Goal: Task Accomplishment & Management: Use online tool/utility

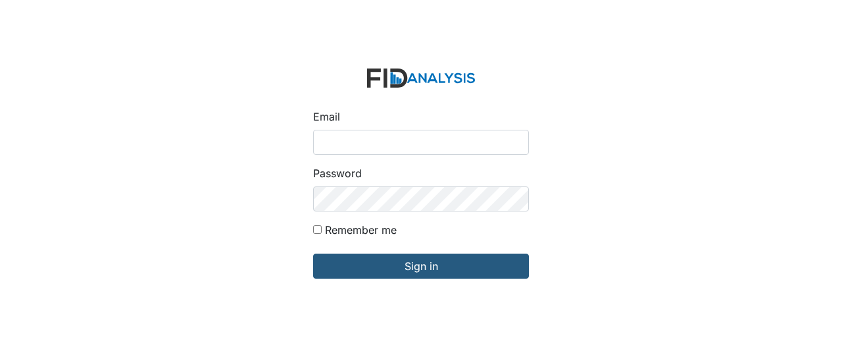
click at [340, 138] on input "Email" at bounding box center [421, 142] width 216 height 25
type input "GClark@lifeincorporated.com"
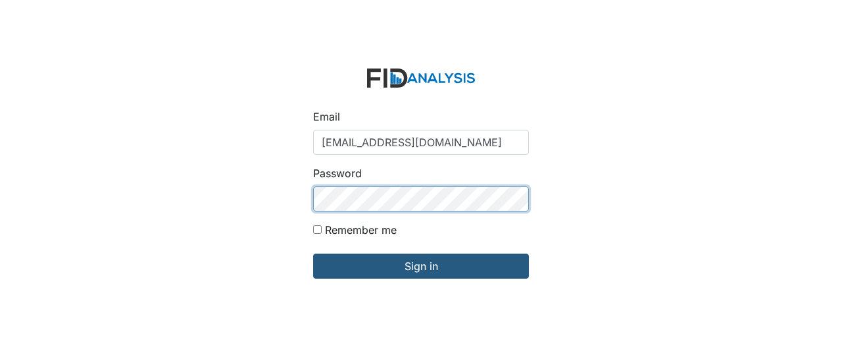
click at [313, 253] on input "Sign in" at bounding box center [421, 265] width 216 height 25
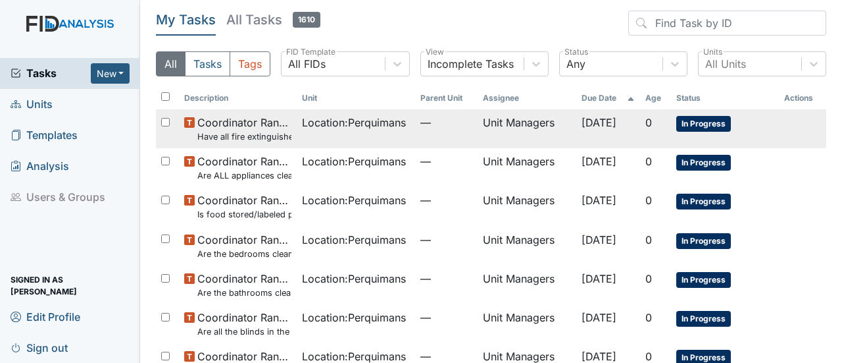
click at [690, 120] on span "In Progress" at bounding box center [703, 124] width 55 height 16
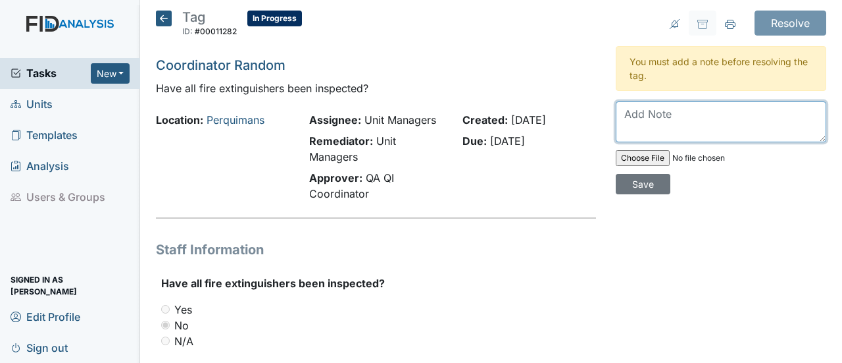
click at [628, 114] on textarea at bounding box center [721, 121] width 211 height 41
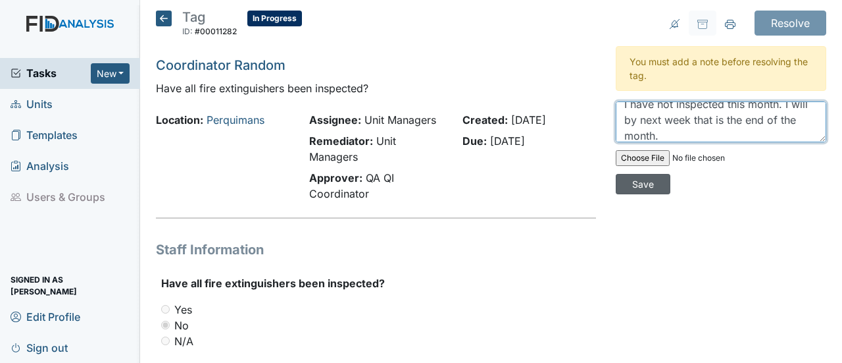
type textarea "I have not inspected this month. I will by next week that is the end of the mon…"
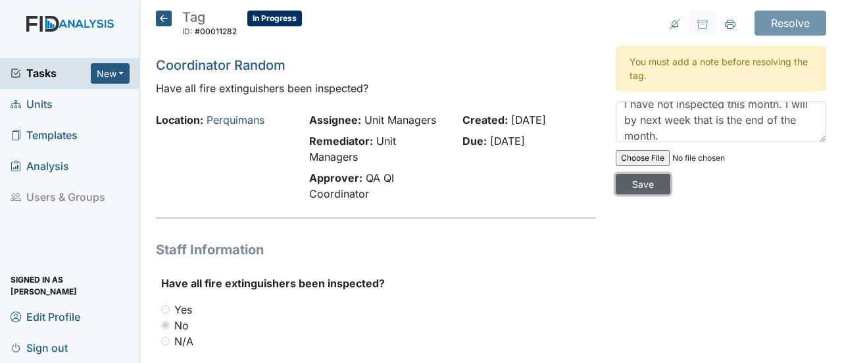
click at [632, 181] on input "Save" at bounding box center [643, 184] width 55 height 20
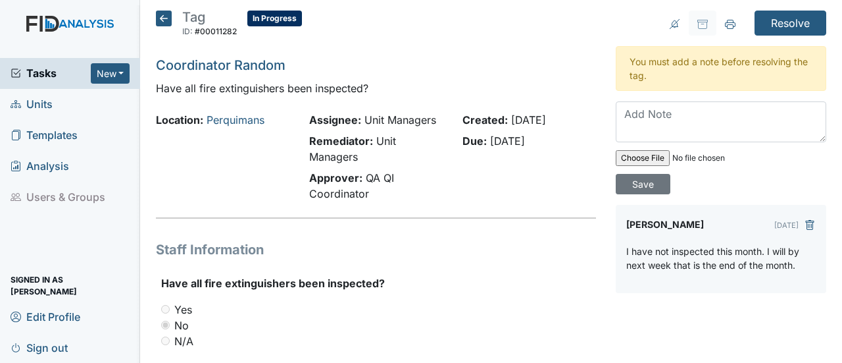
click at [161, 15] on icon at bounding box center [164, 19] width 16 height 16
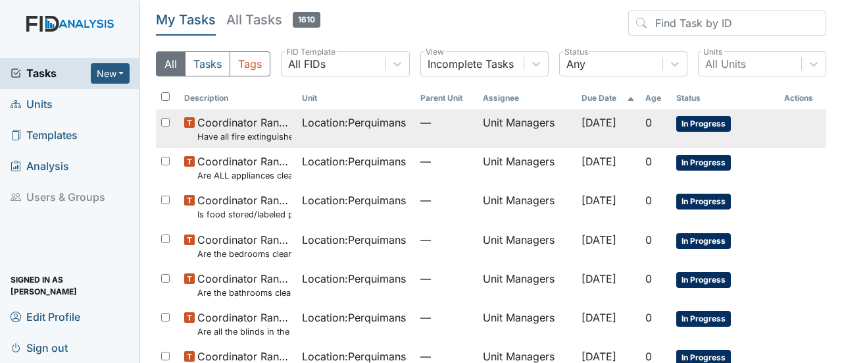
click at [687, 119] on span "In Progress" at bounding box center [703, 124] width 55 height 16
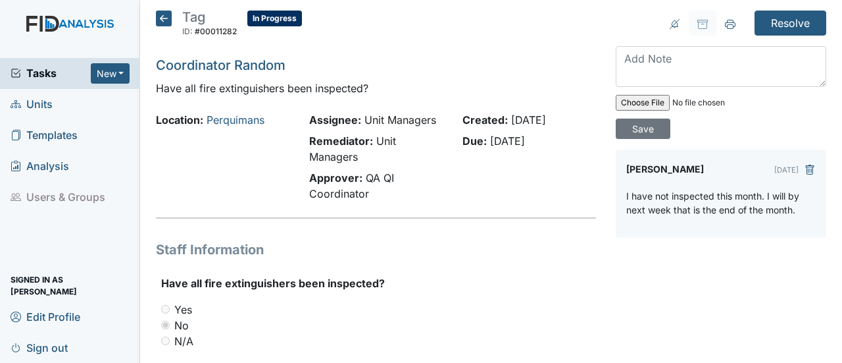
click at [161, 13] on icon at bounding box center [164, 19] width 16 height 16
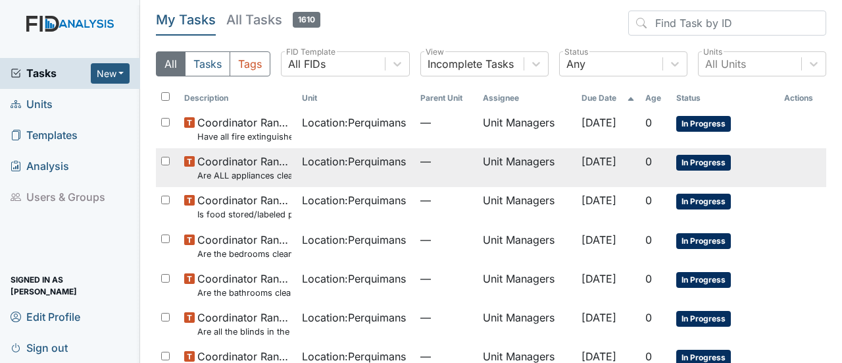
click at [686, 161] on span "In Progress" at bounding box center [703, 163] width 55 height 16
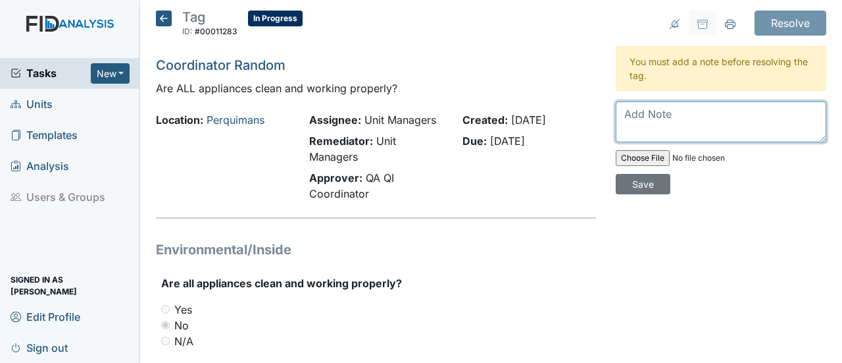
click at [629, 114] on textarea at bounding box center [721, 121] width 211 height 41
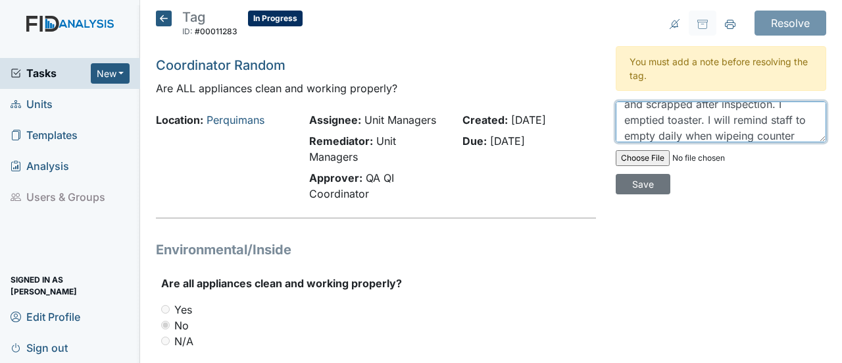
scroll to position [41, 0]
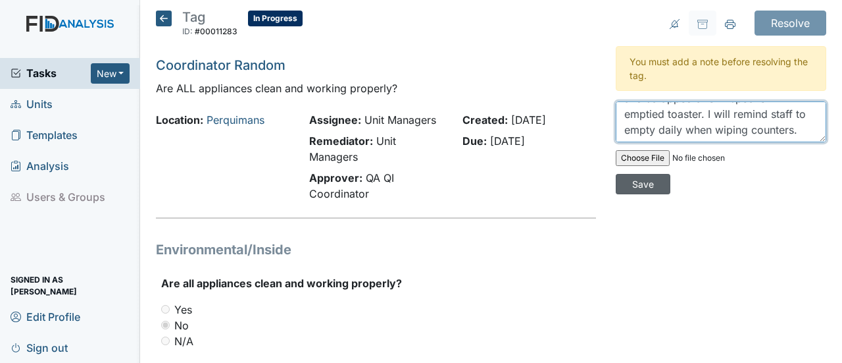
type textarea "one spot in stove. That was sprayed and scrapped after inspection. I emptied to…"
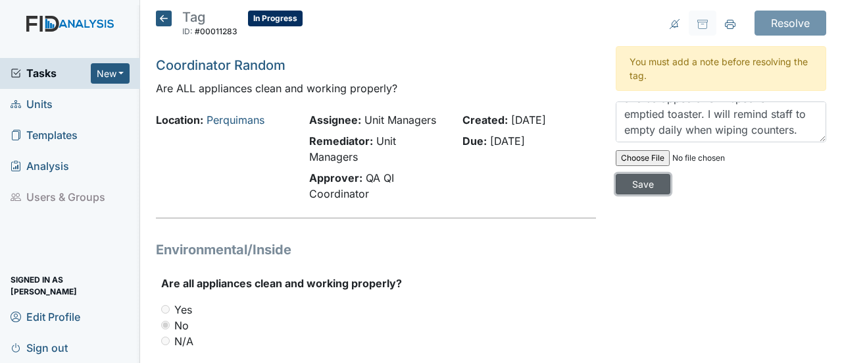
click at [638, 185] on input "Save" at bounding box center [643, 184] width 55 height 20
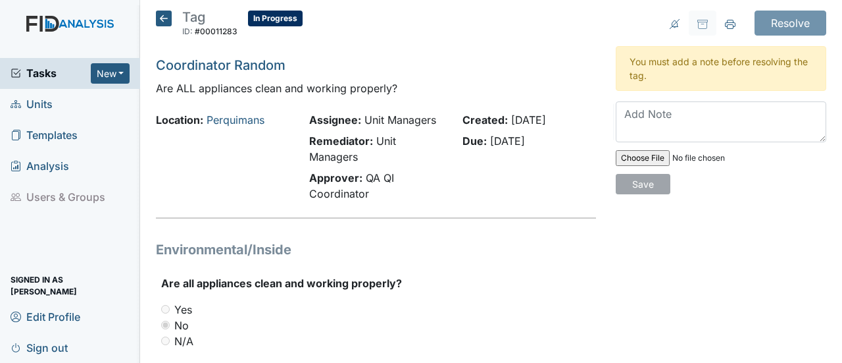
scroll to position [0, 0]
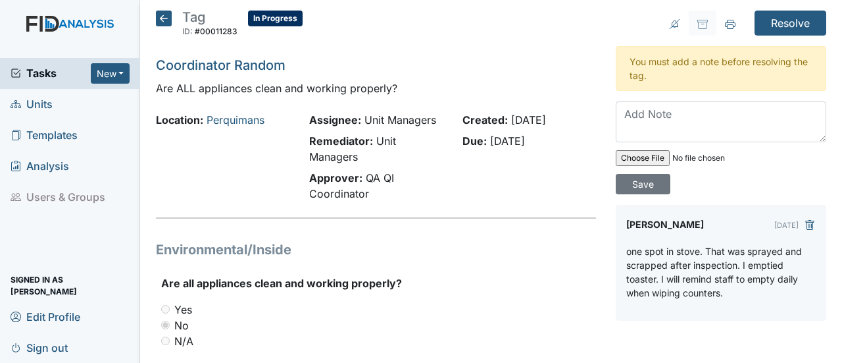
click at [163, 18] on icon at bounding box center [164, 19] width 16 height 16
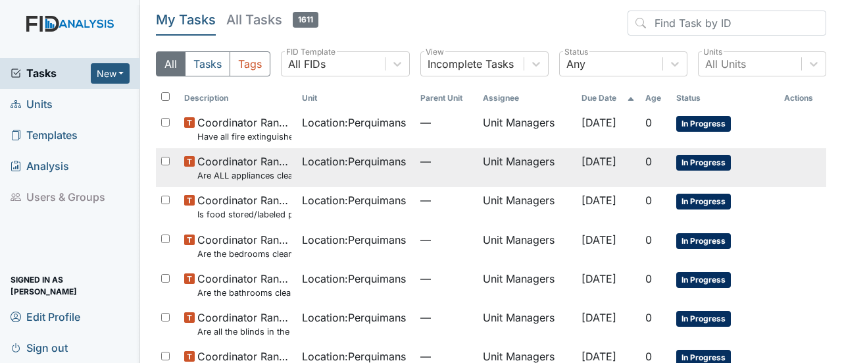
click at [693, 161] on span "In Progress" at bounding box center [703, 163] width 55 height 16
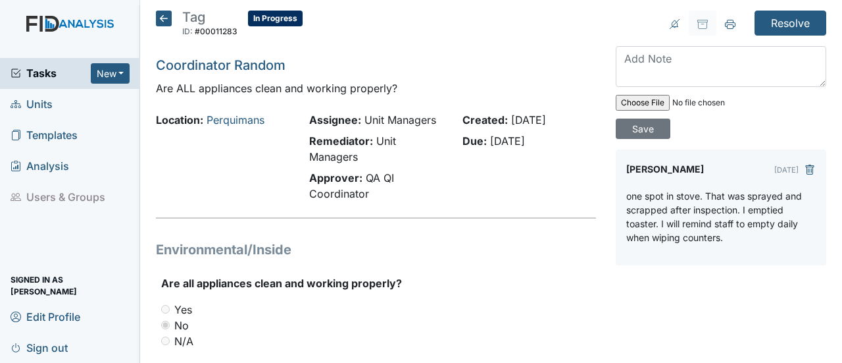
click at [161, 17] on icon at bounding box center [164, 19] width 16 height 16
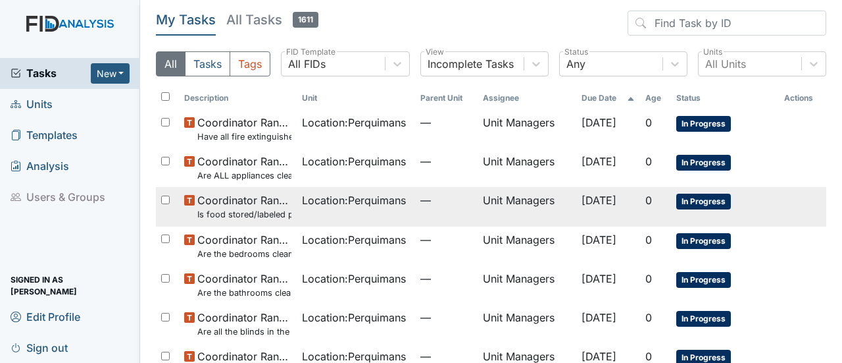
click at [697, 201] on span "In Progress" at bounding box center [703, 201] width 55 height 16
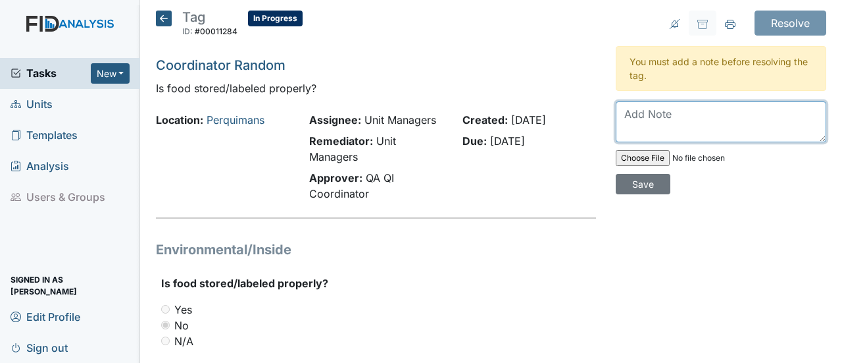
drag, startPoint x: 618, startPoint y: 110, endPoint x: 633, endPoint y: 127, distance: 22.4
click at [619, 109] on textarea at bounding box center [721, 121] width 211 height 41
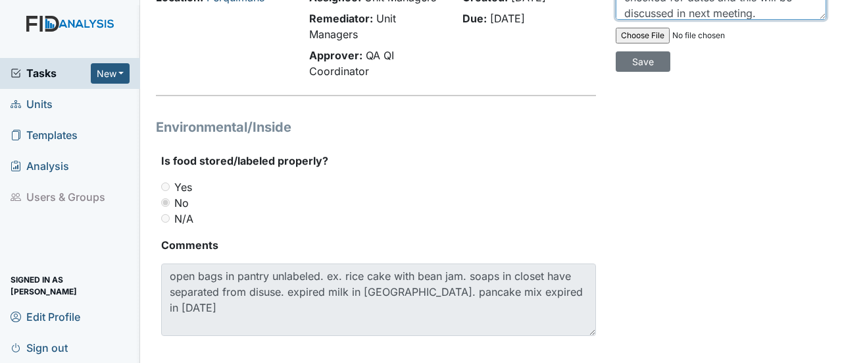
scroll to position [137, 0]
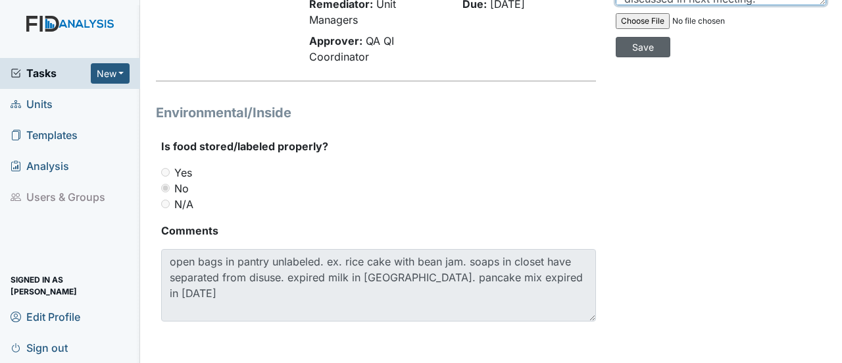
type textarea "Milk thrown away. The clients put there snacks in pantry. I will go over with a…"
click at [629, 44] on input "Save" at bounding box center [643, 47] width 55 height 20
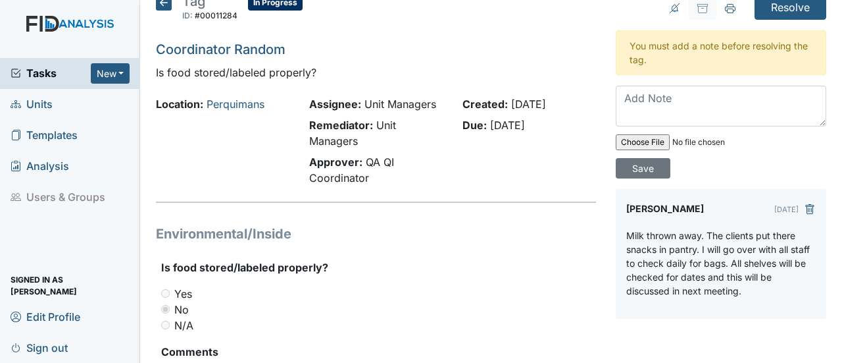
scroll to position [0, 0]
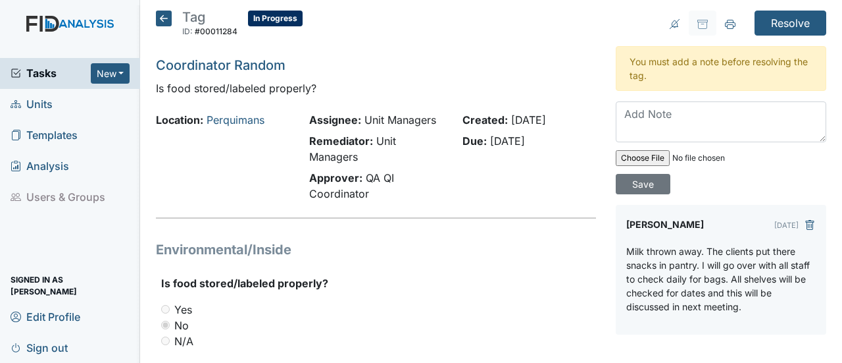
click at [166, 16] on icon at bounding box center [164, 19] width 16 height 16
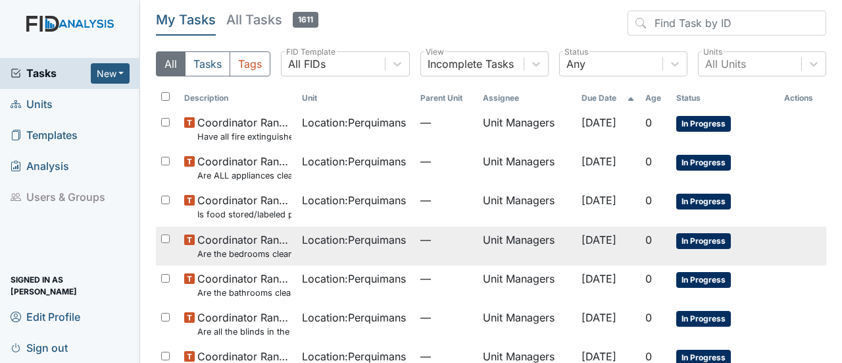
click at [693, 236] on span "In Progress" at bounding box center [703, 241] width 55 height 16
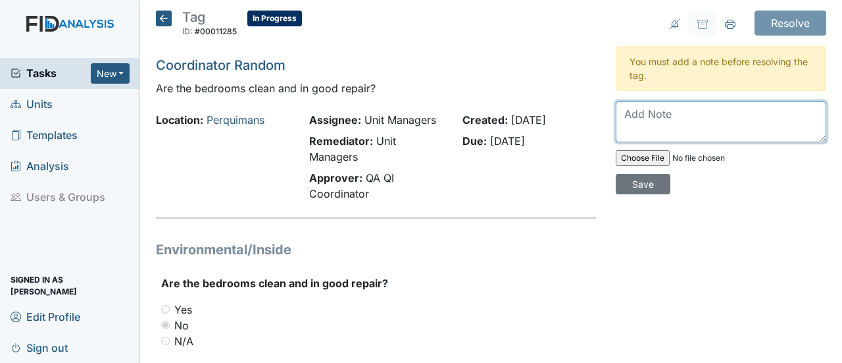
click at [628, 109] on textarea at bounding box center [721, 121] width 211 height 41
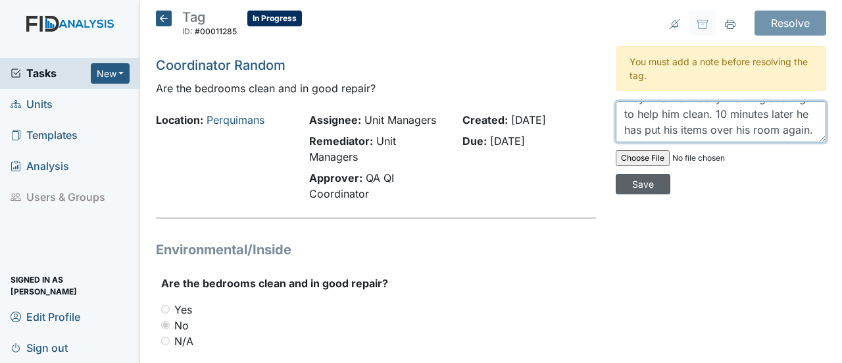
type textarea "That room is [PERSON_NAME] room. IT is a struggle with his room. He will say hi…"
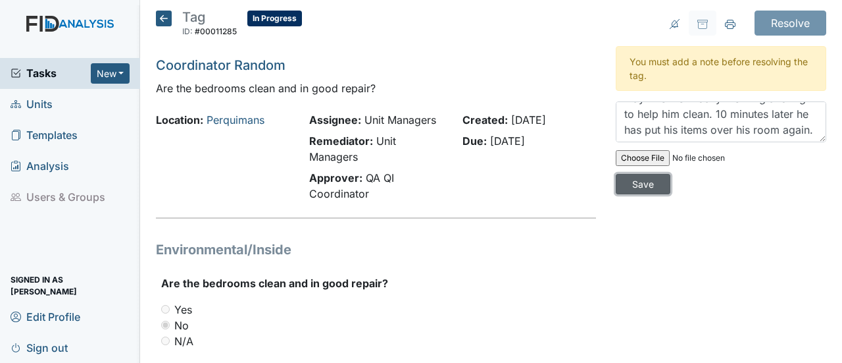
click at [630, 184] on input "Save" at bounding box center [643, 184] width 55 height 20
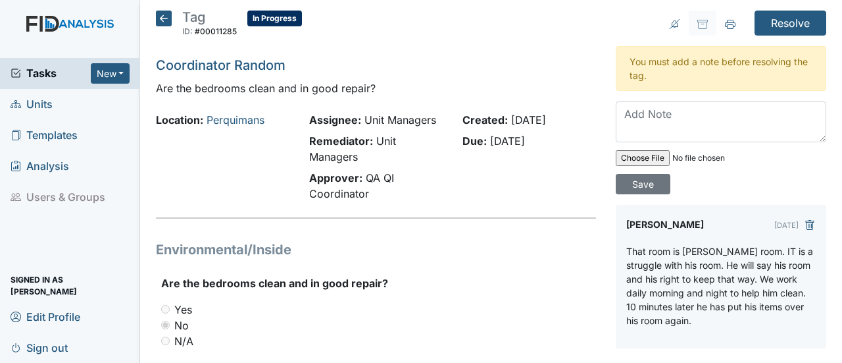
click at [166, 18] on icon at bounding box center [164, 19] width 16 height 16
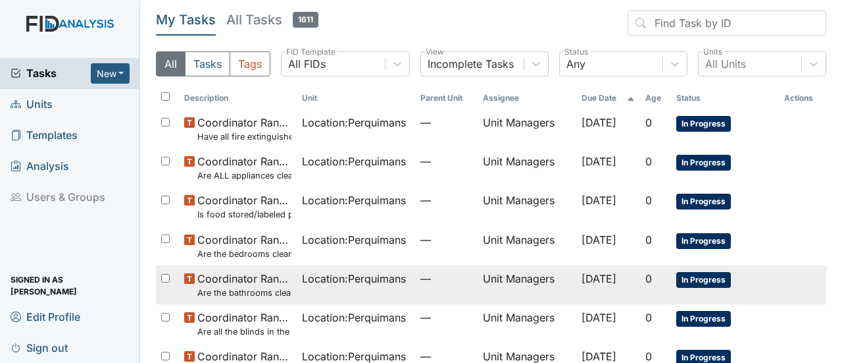
click at [681, 275] on span "In Progress" at bounding box center [703, 280] width 55 height 16
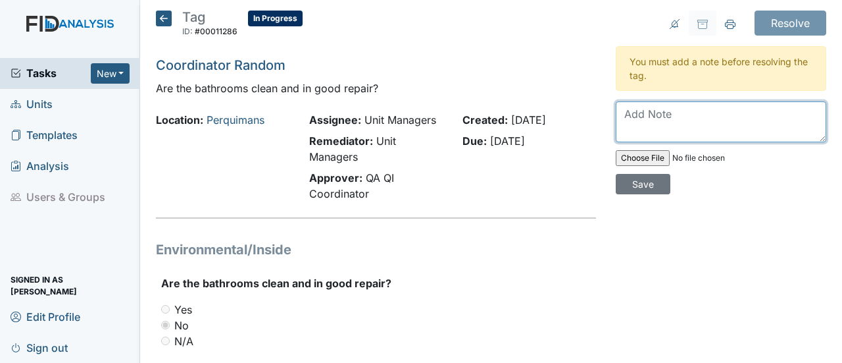
click at [638, 115] on textarea at bounding box center [721, 121] width 211 height 41
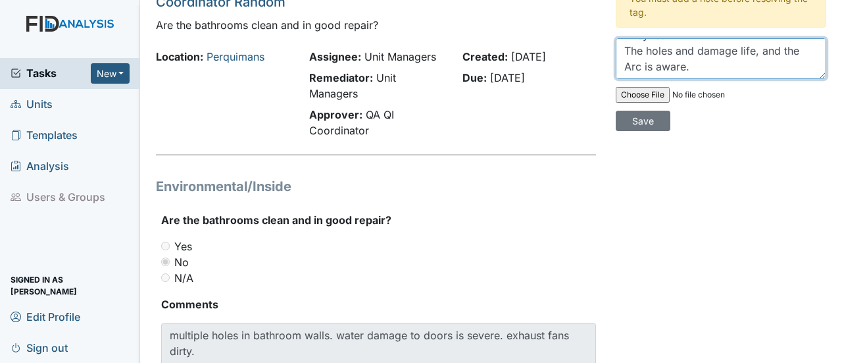
scroll to position [137, 0]
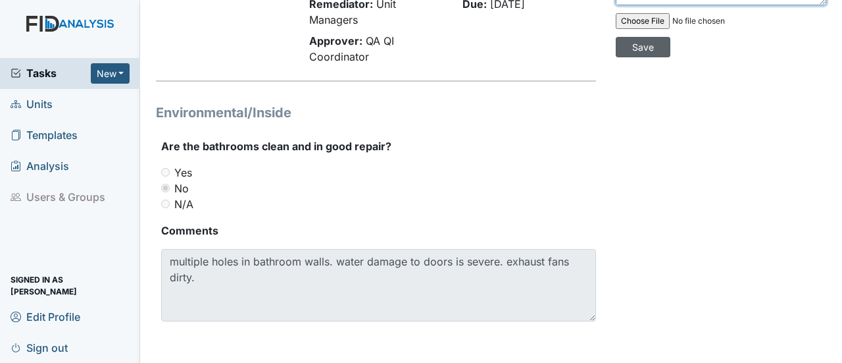
type textarea "The exhaust fans just got painted. They leak The holes and damage life, and the…"
click at [625, 45] on input "Save" at bounding box center [643, 47] width 55 height 20
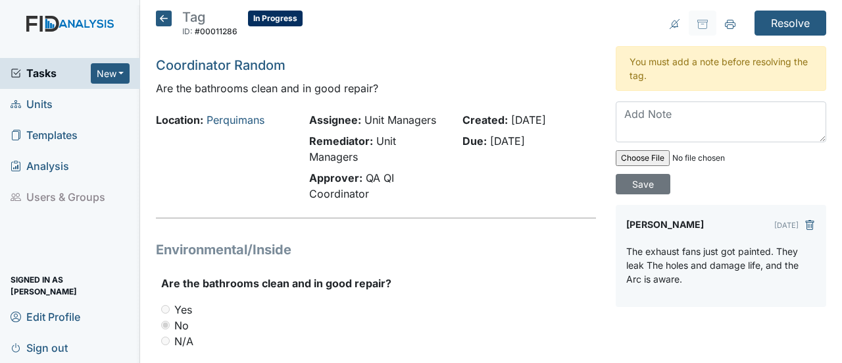
scroll to position [0, 0]
click at [168, 18] on icon at bounding box center [164, 19] width 16 height 16
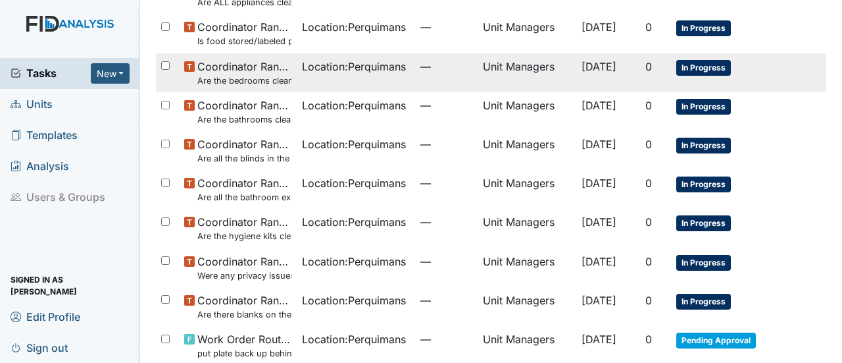
scroll to position [197, 0]
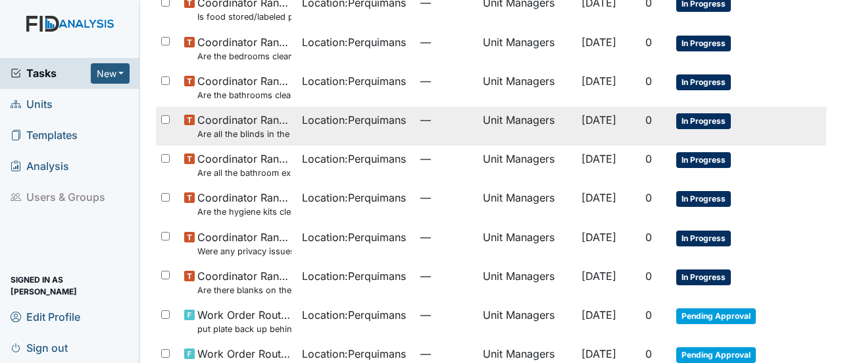
click at [697, 120] on span "In Progress" at bounding box center [703, 121] width 55 height 16
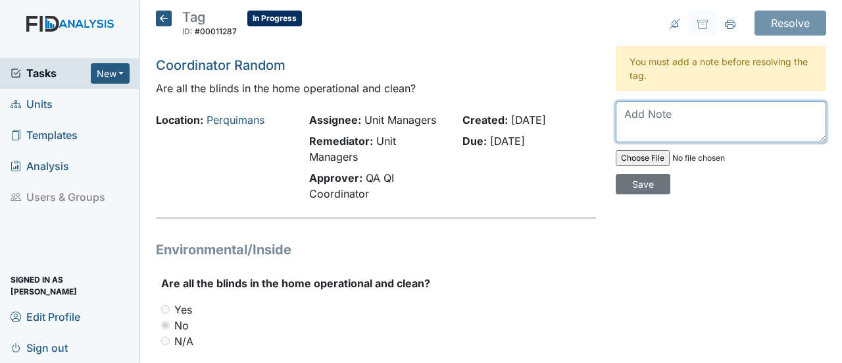
click at [666, 123] on textarea at bounding box center [721, 121] width 211 height 41
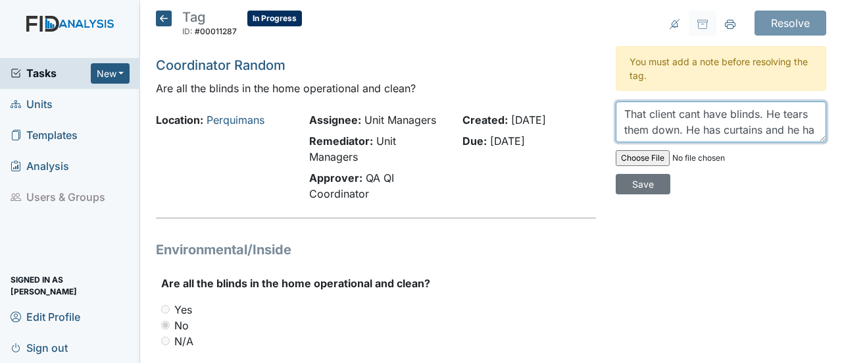
scroll to position [10, 0]
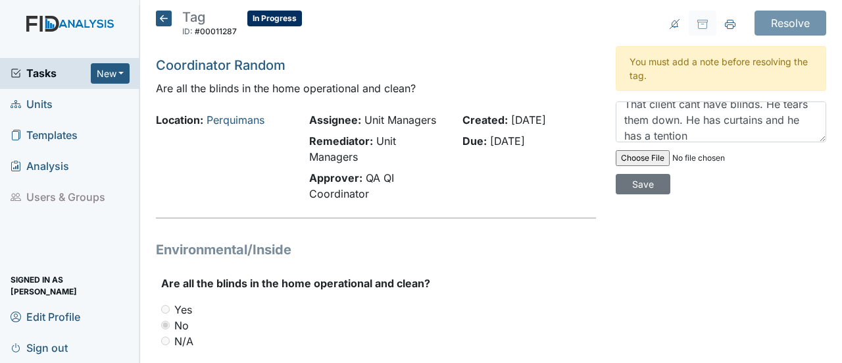
drag, startPoint x: 691, startPoint y: 134, endPoint x: 738, endPoint y: 174, distance: 61.6
click at [738, 174] on div "That client cant have blinds. He tears them down. He has curtains and he has a …" at bounding box center [721, 147] width 211 height 93
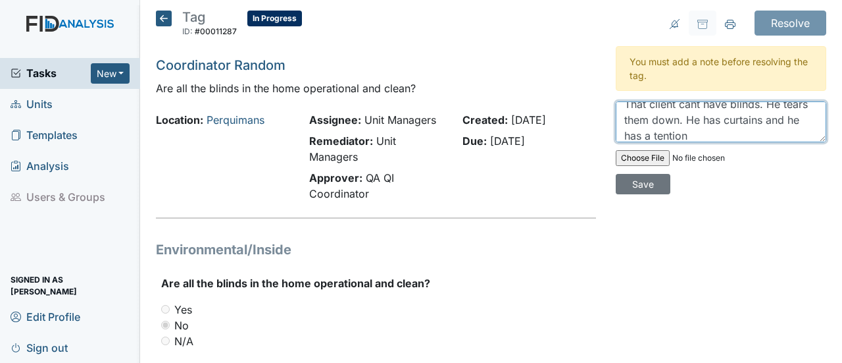
click at [722, 138] on textarea "That client cant have blinds. He tears them down. He has curtains and he has a …" at bounding box center [721, 121] width 211 height 41
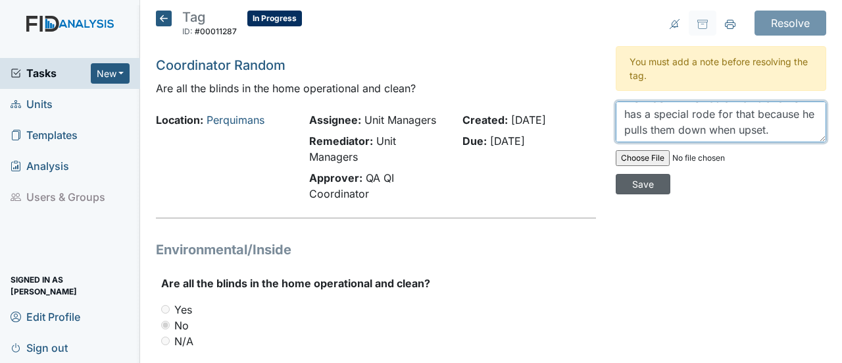
type textarea "That client cant have blinds. He tears them down. He has curtains and he has a …"
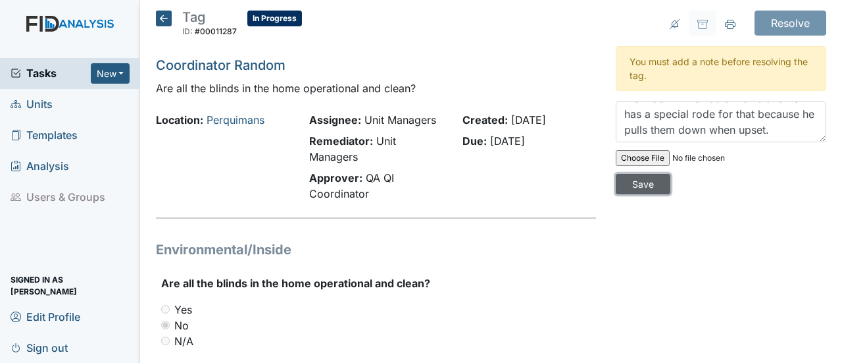
click at [641, 175] on input "Save" at bounding box center [643, 184] width 55 height 20
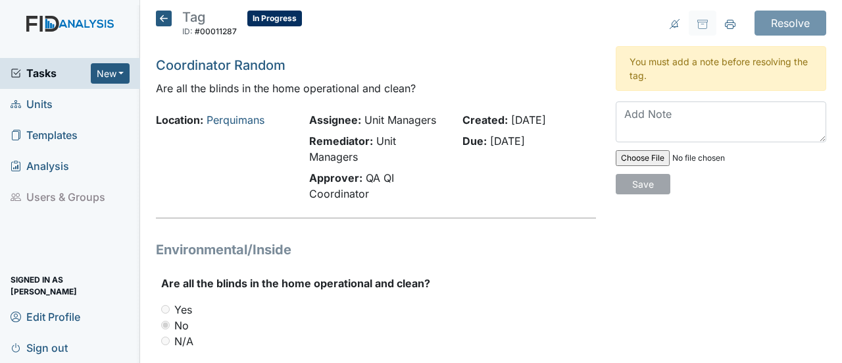
scroll to position [0, 0]
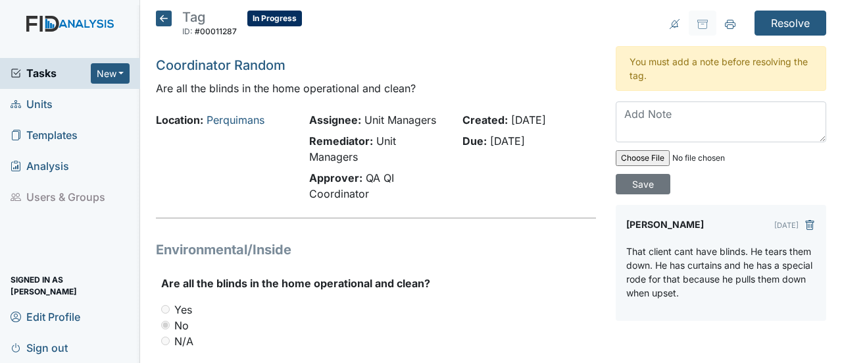
click at [167, 19] on icon at bounding box center [164, 19] width 16 height 16
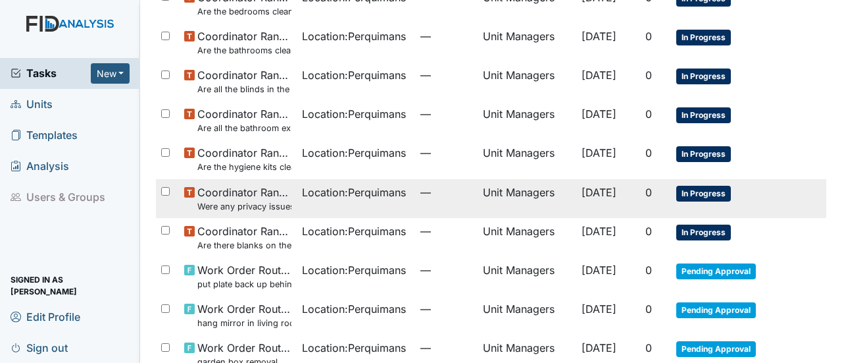
scroll to position [263, 0]
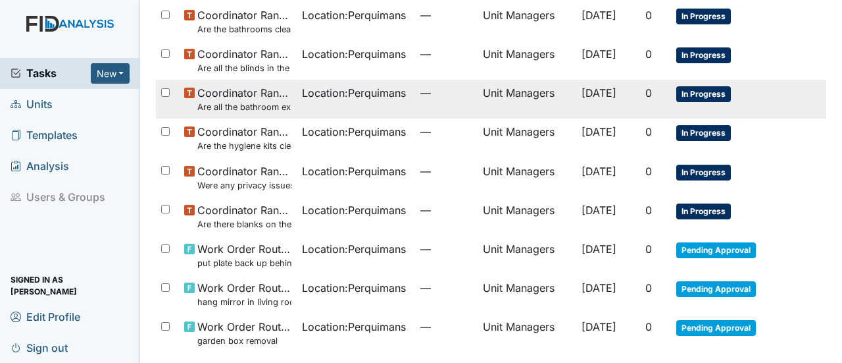
click at [695, 86] on span "In Progress" at bounding box center [703, 94] width 55 height 16
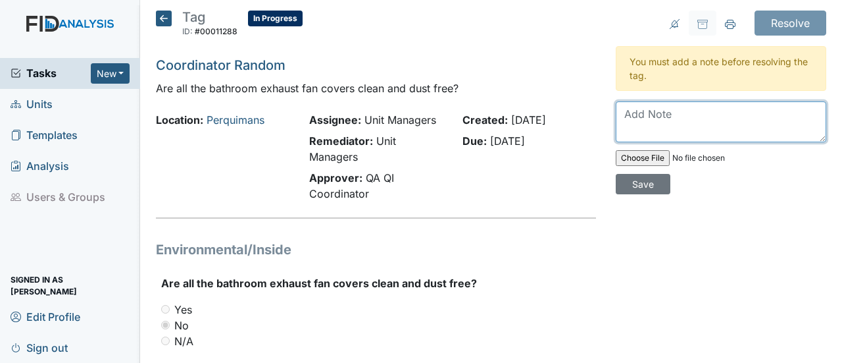
click at [636, 113] on textarea at bounding box center [721, 121] width 211 height 41
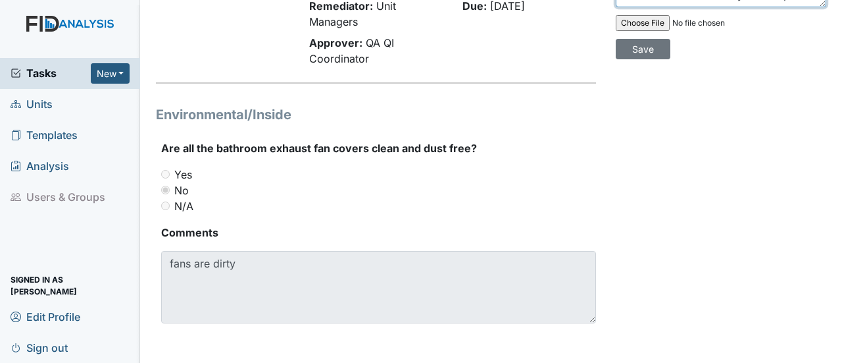
scroll to position [137, 0]
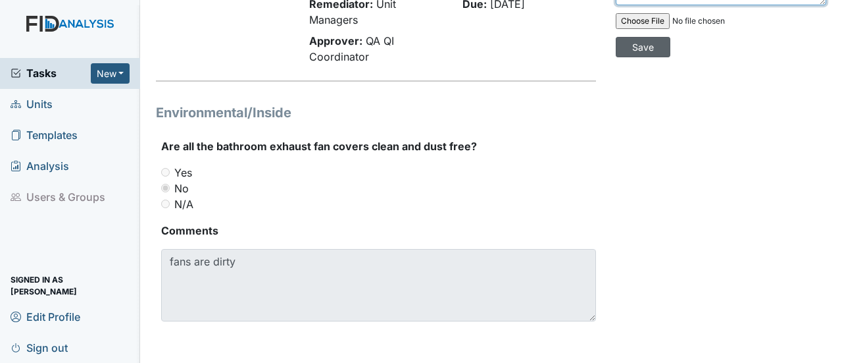
type textarea "We sweep daily. And most of the dirt comes off because they water up."
click at [647, 44] on input "Save" at bounding box center [643, 47] width 55 height 20
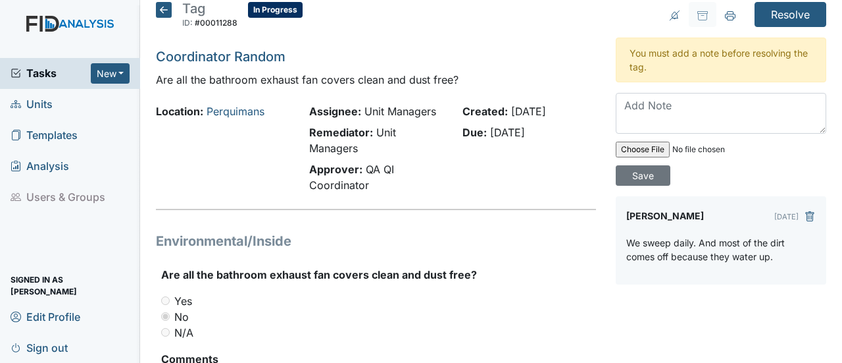
scroll to position [0, 0]
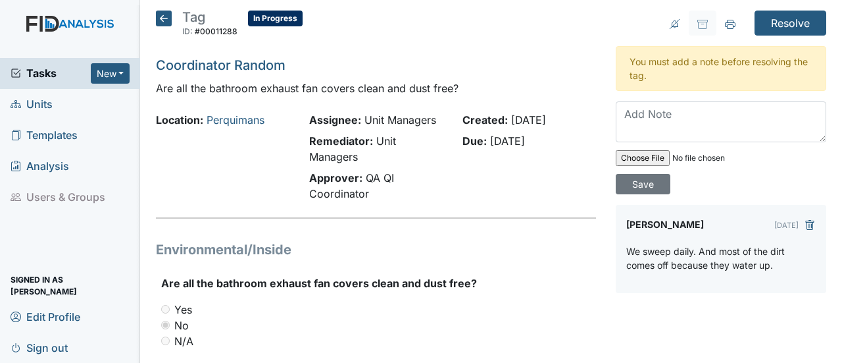
click at [166, 15] on icon at bounding box center [164, 19] width 16 height 16
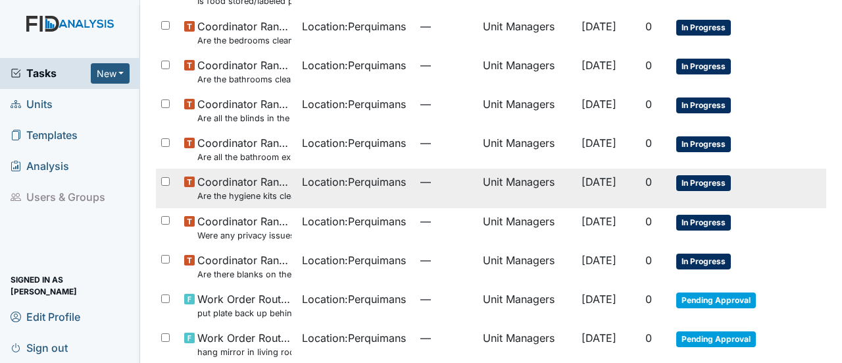
scroll to position [263, 0]
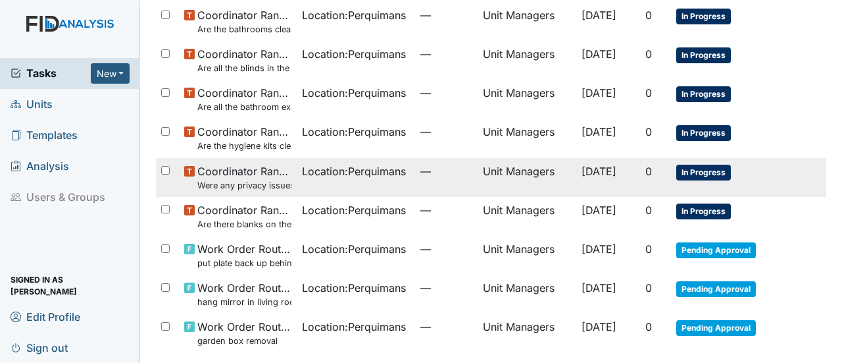
click at [702, 172] on span "In Progress" at bounding box center [703, 172] width 55 height 16
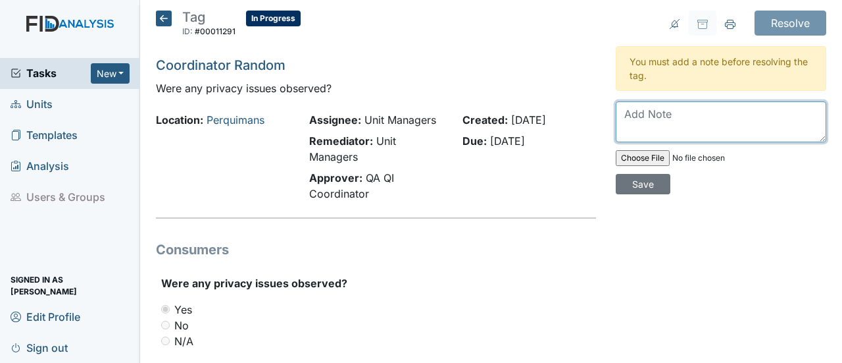
click at [624, 123] on textarea at bounding box center [721, 121] width 211 height 41
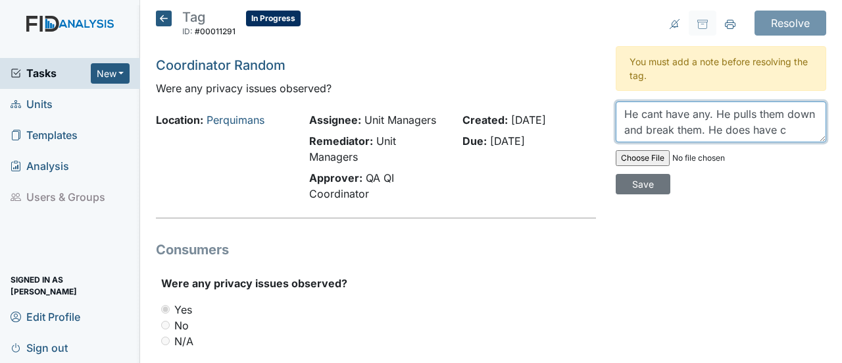
scroll to position [10, 0]
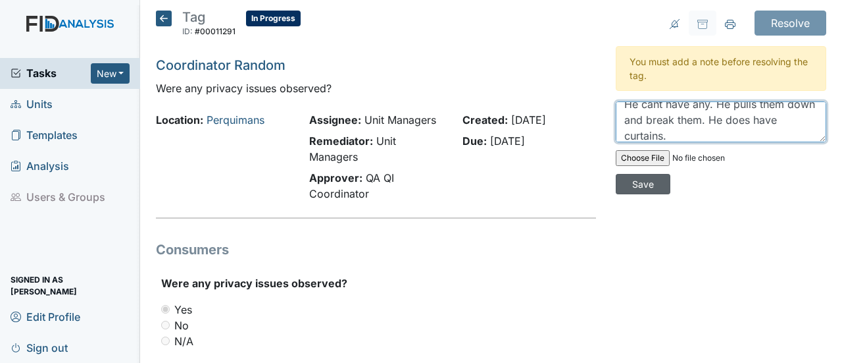
type textarea "He cant have any. He pulls them down and break them. He does have curtains."
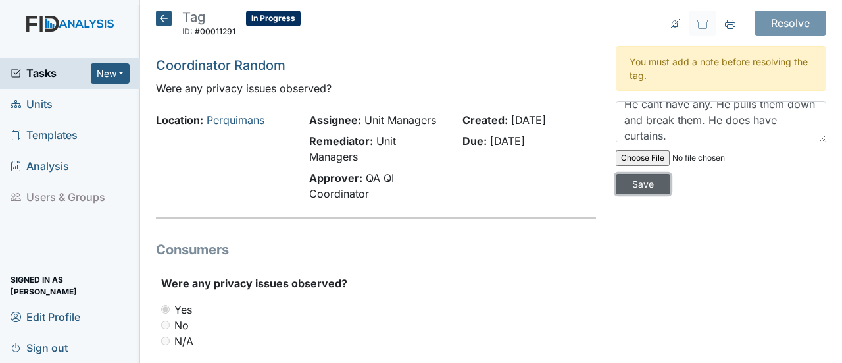
click at [641, 174] on input "Save" at bounding box center [643, 184] width 55 height 20
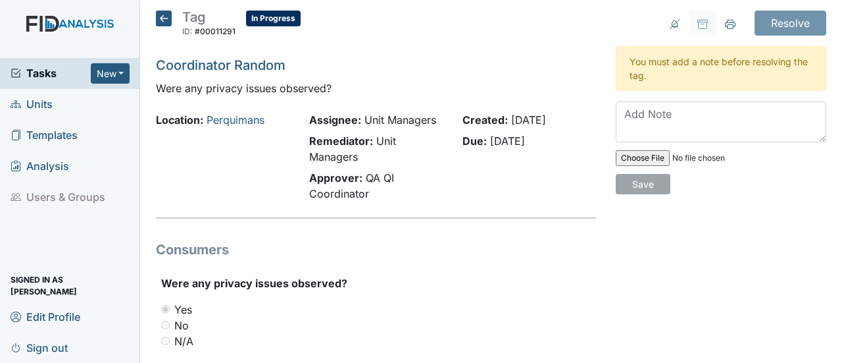
scroll to position [0, 0]
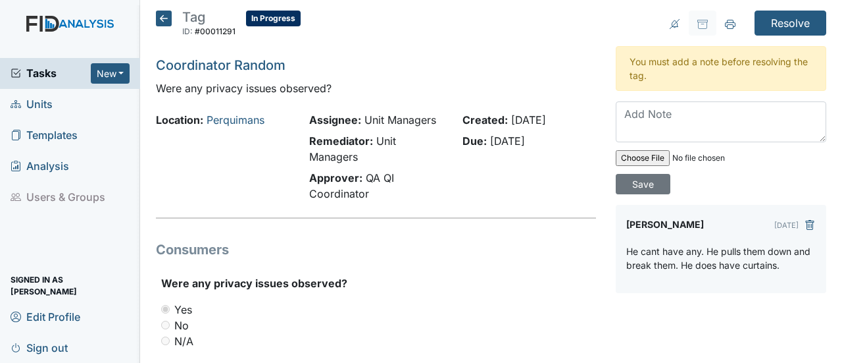
click at [167, 18] on icon at bounding box center [164, 19] width 16 height 16
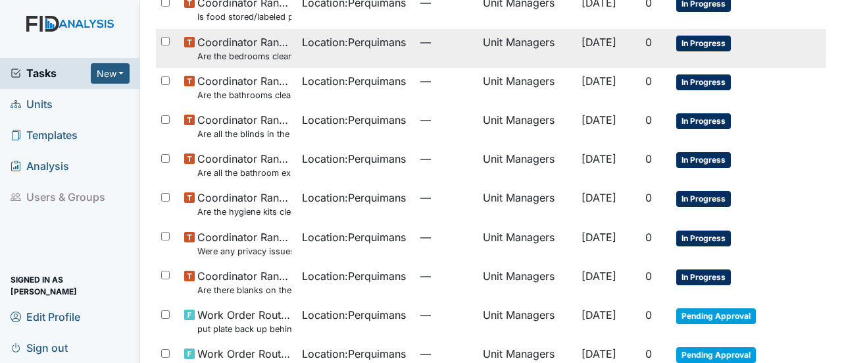
scroll to position [263, 0]
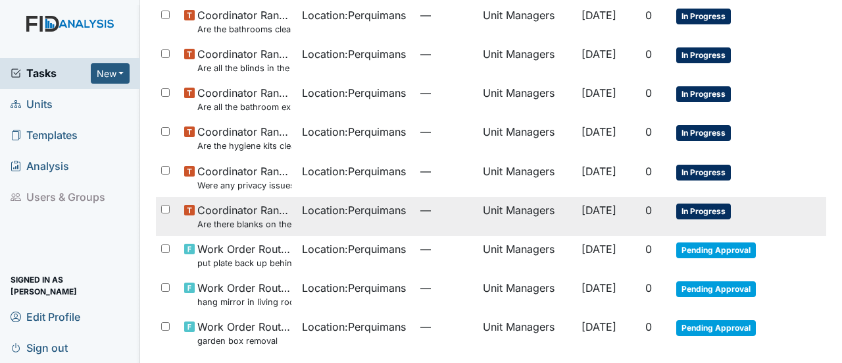
click at [696, 210] on span "In Progress" at bounding box center [703, 211] width 55 height 16
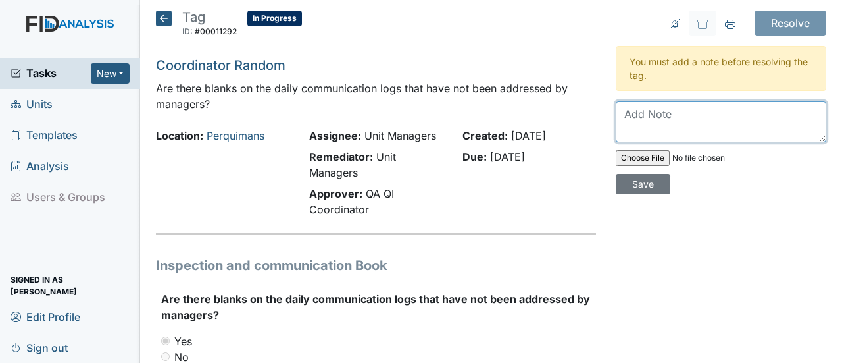
click at [621, 116] on textarea at bounding box center [721, 121] width 211 height 41
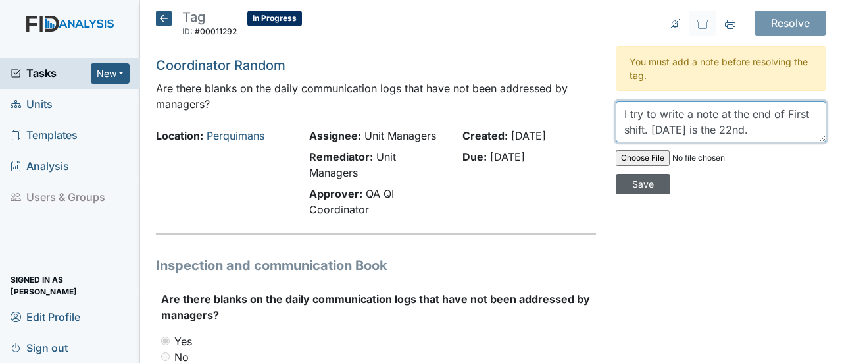
type textarea "I try to write a note at the end of First shift. Today is the 22nd."
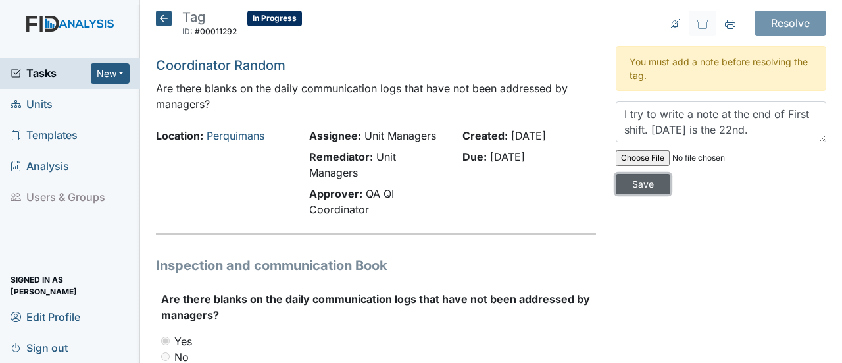
click at [631, 181] on input "Save" at bounding box center [643, 184] width 55 height 20
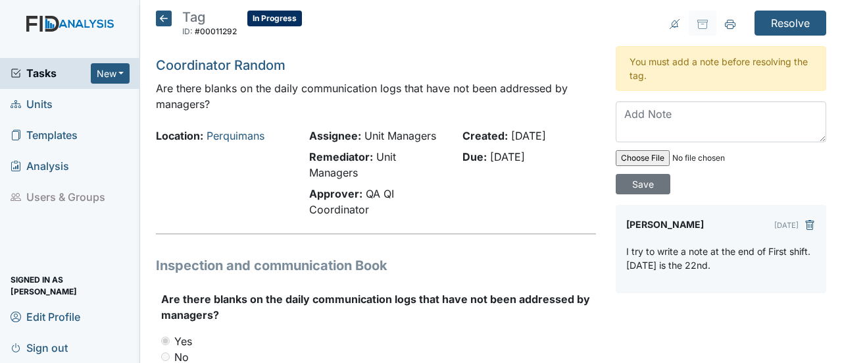
click at [163, 19] on icon at bounding box center [164, 19] width 16 height 16
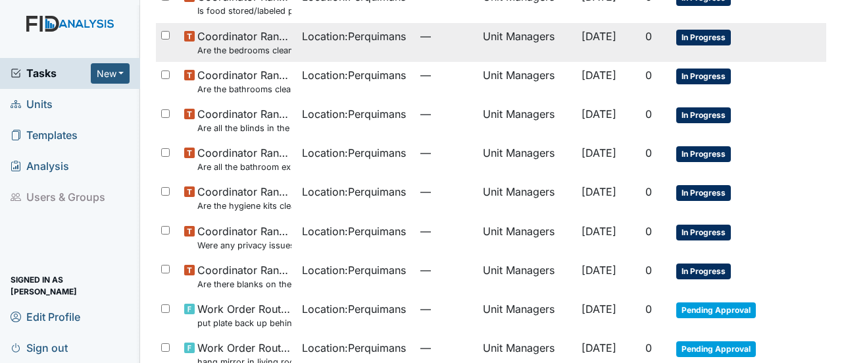
scroll to position [263, 0]
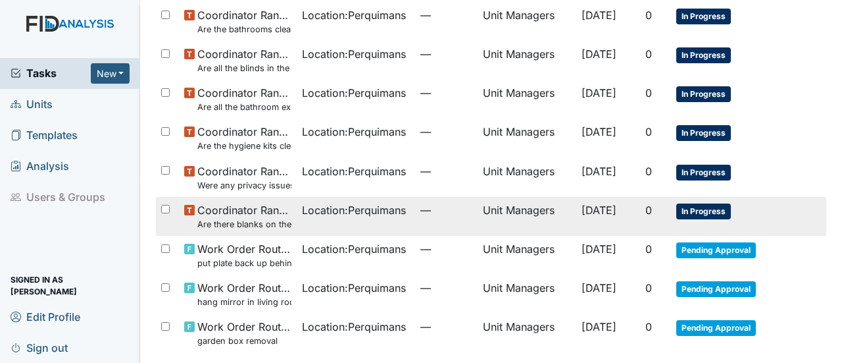
click at [708, 209] on span "In Progress" at bounding box center [703, 211] width 55 height 16
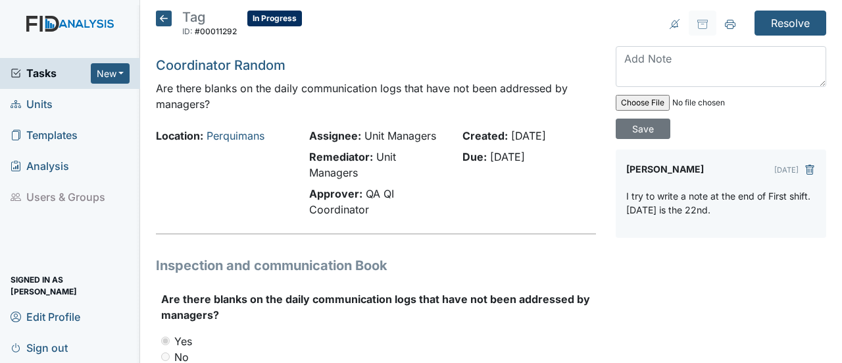
click at [161, 15] on icon at bounding box center [164, 19] width 16 height 16
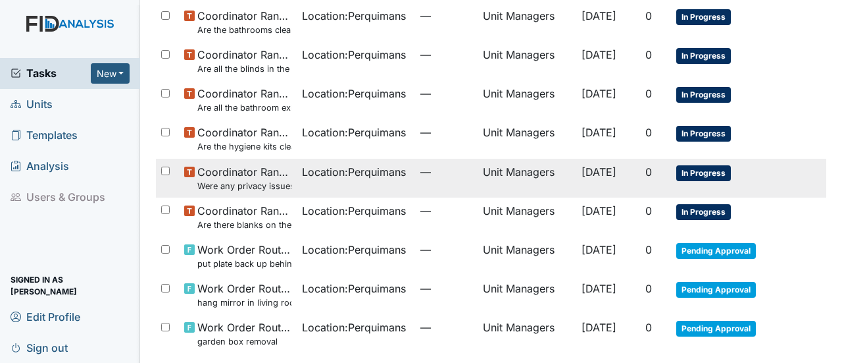
scroll to position [263, 0]
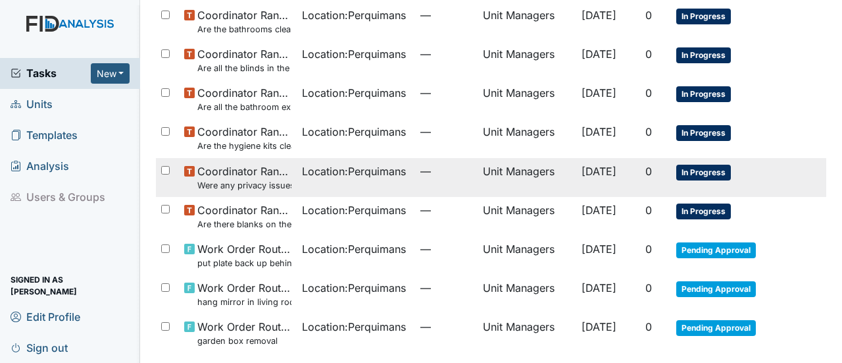
click at [709, 171] on span "In Progress" at bounding box center [703, 172] width 55 height 16
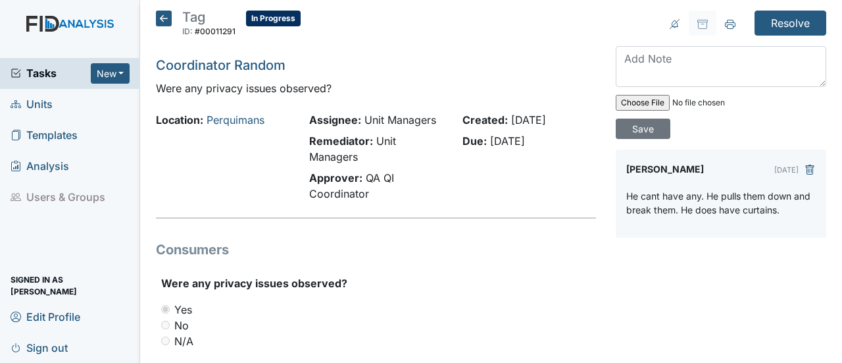
click at [161, 17] on icon at bounding box center [164, 19] width 16 height 16
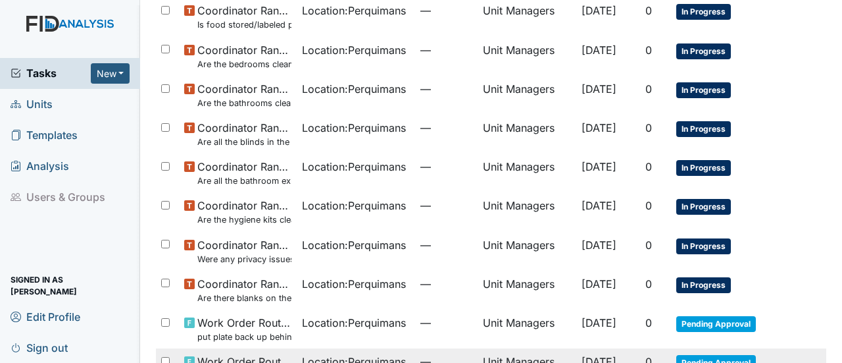
scroll to position [263, 0]
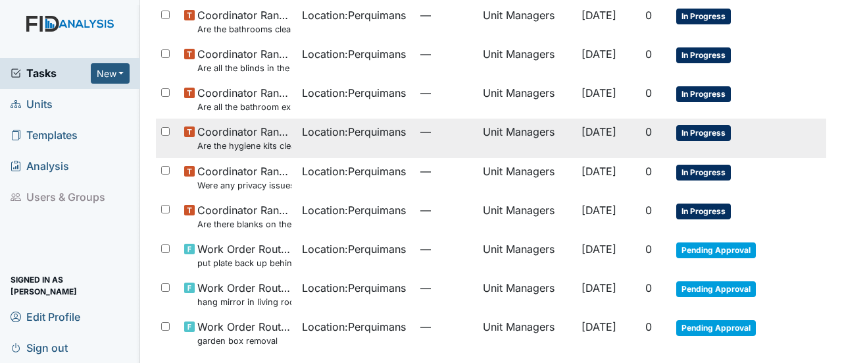
click at [705, 131] on span "In Progress" at bounding box center [703, 133] width 55 height 16
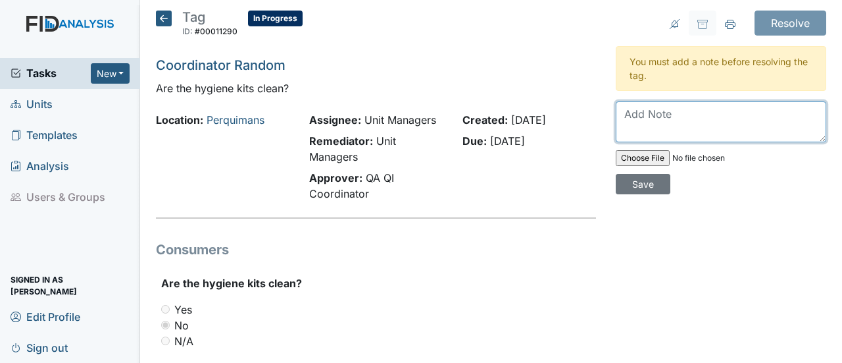
click at [622, 121] on textarea at bounding box center [721, 121] width 211 height 41
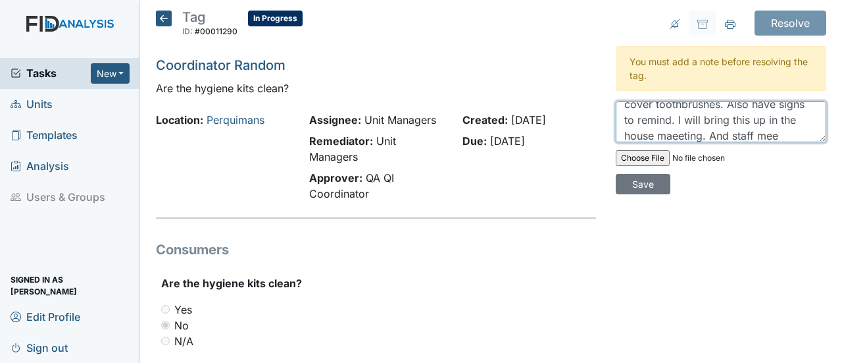
scroll to position [41, 0]
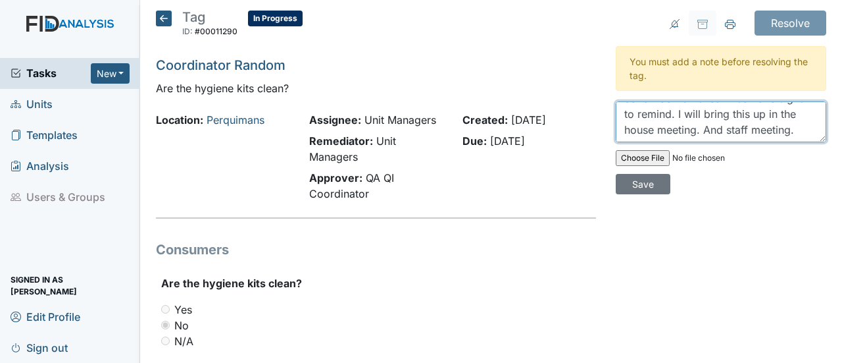
type textarea "We remind clients every morning to cover toothbrushes. Also have signs to remin…"
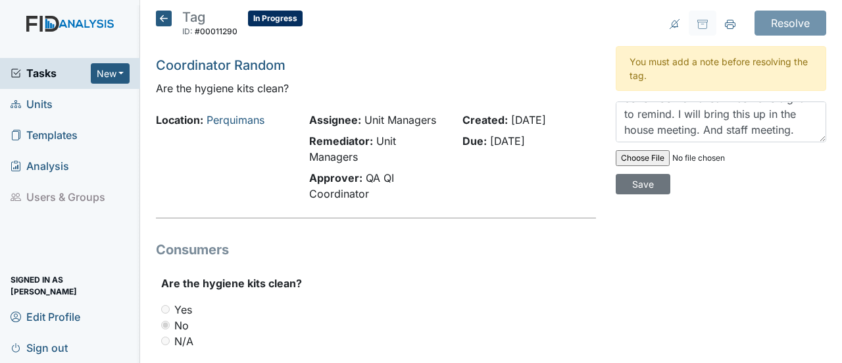
click at [168, 15] on icon at bounding box center [164, 19] width 16 height 16
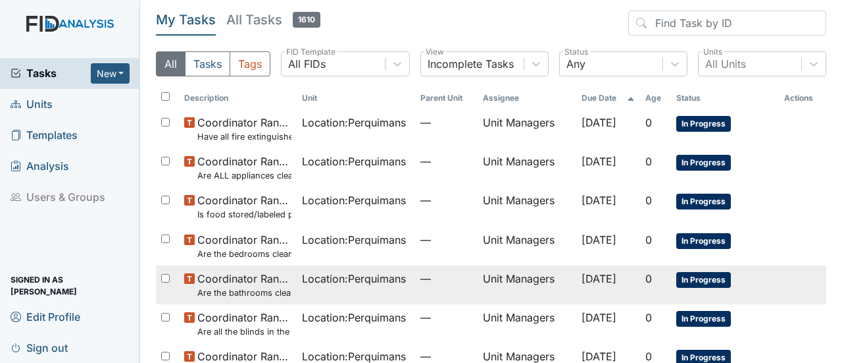
click at [705, 274] on span "In Progress" at bounding box center [703, 280] width 55 height 16
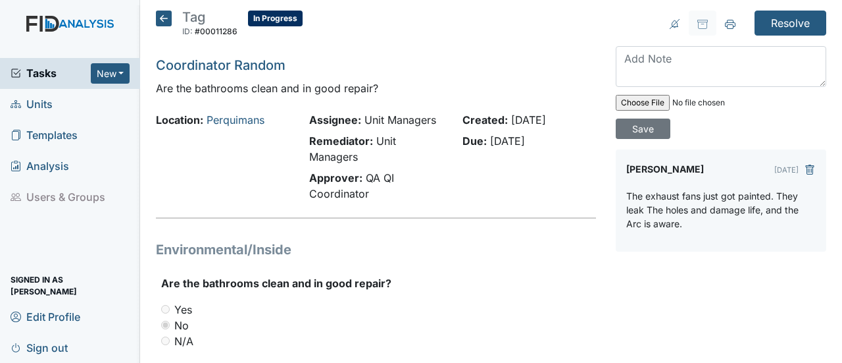
click at [168, 17] on icon at bounding box center [164, 19] width 16 height 16
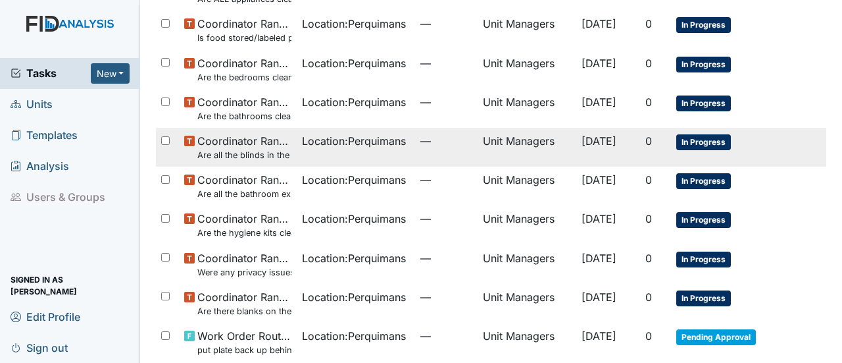
scroll to position [197, 0]
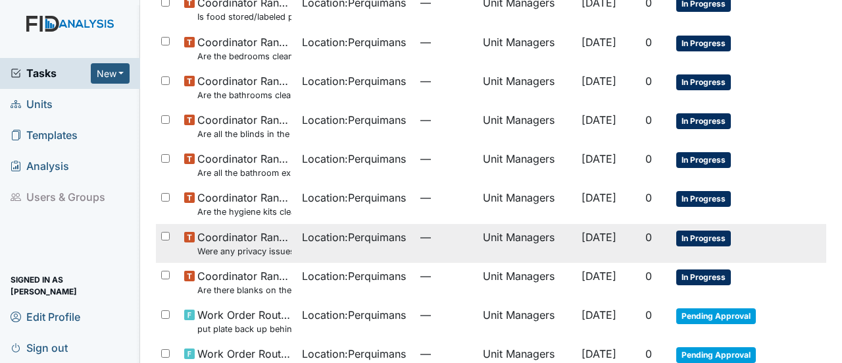
click at [693, 235] on span "In Progress" at bounding box center [703, 238] width 55 height 16
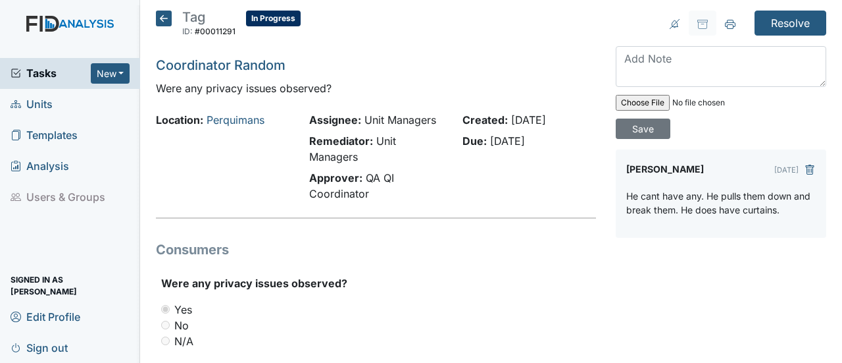
click at [165, 16] on icon at bounding box center [164, 19] width 16 height 16
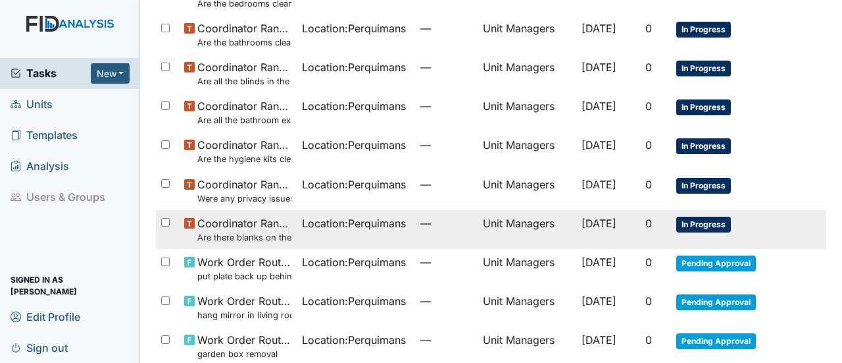
scroll to position [263, 0]
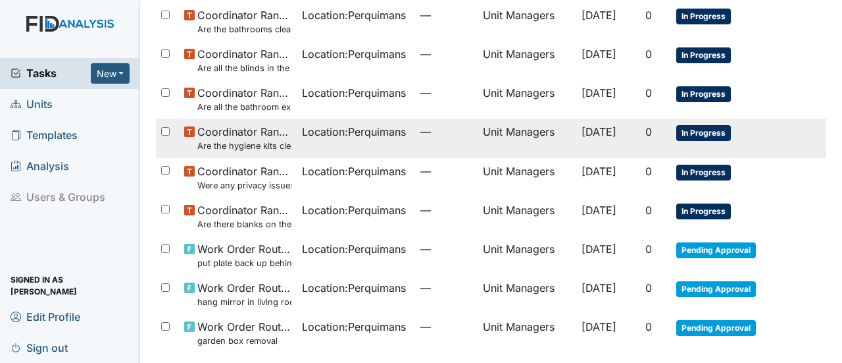
click at [716, 132] on span "In Progress" at bounding box center [703, 133] width 55 height 16
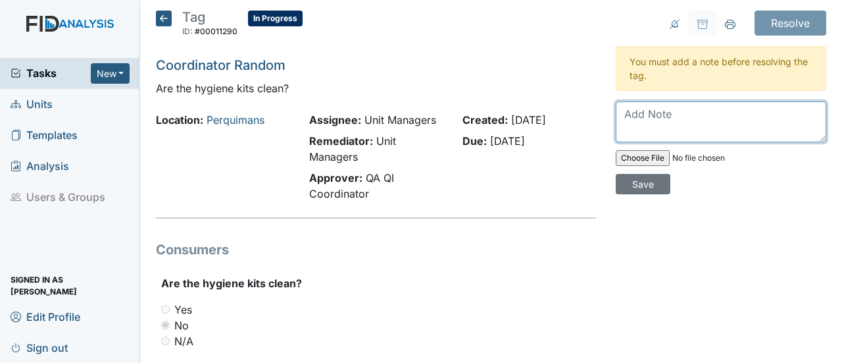
click at [632, 110] on textarea at bounding box center [721, 121] width 211 height 41
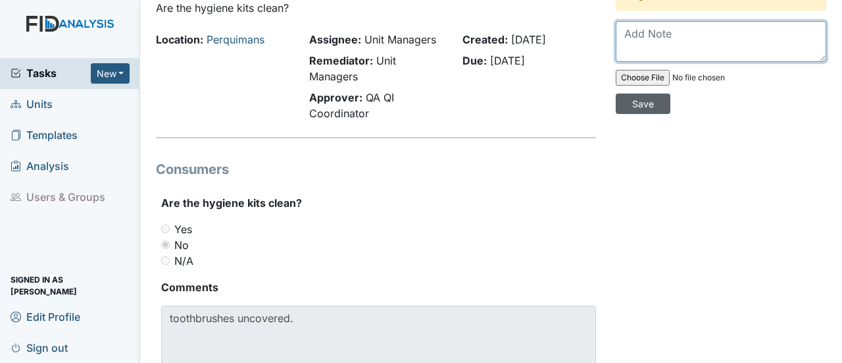
scroll to position [5, 0]
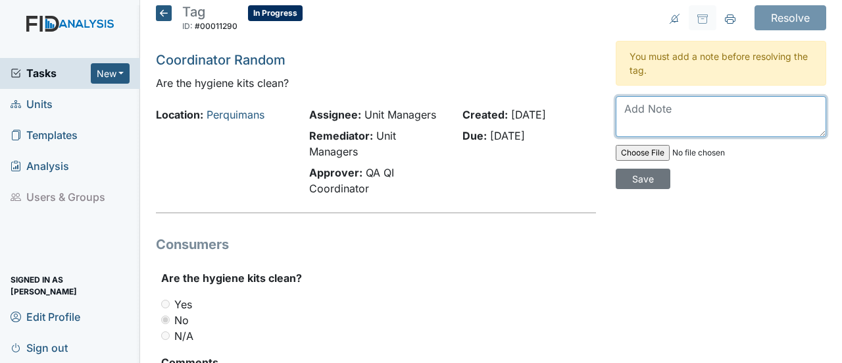
click at [616, 105] on textarea at bounding box center [721, 116] width 211 height 41
type textarea "Q"
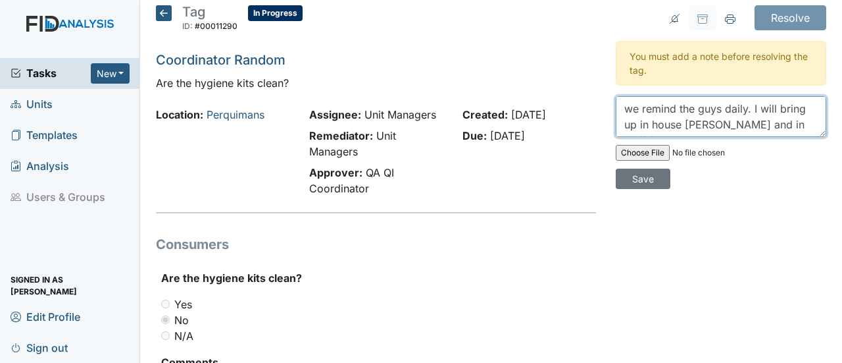
scroll to position [10, 0]
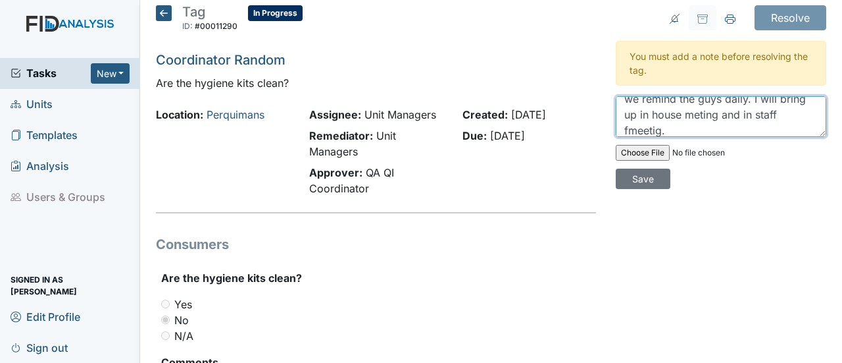
click at [722, 111] on textarea "we remind the guys daily. I will bring up in house meting and in staff fmeetig." at bounding box center [721, 116] width 211 height 41
drag, startPoint x: 645, startPoint y: 126, endPoint x: 678, endPoint y: 158, distance: 45.6
click at [646, 126] on textarea "we remind the guys daily. I will bring up in house meeting and in staff fmeetig." at bounding box center [721, 116] width 211 height 41
type textarea "we remind the guys daily. I will bring up in house meeting and in staff meeting."
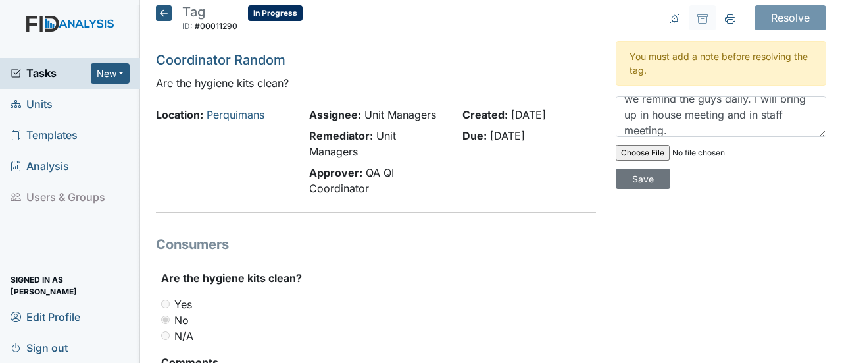
click at [162, 12] on icon at bounding box center [164, 13] width 16 height 16
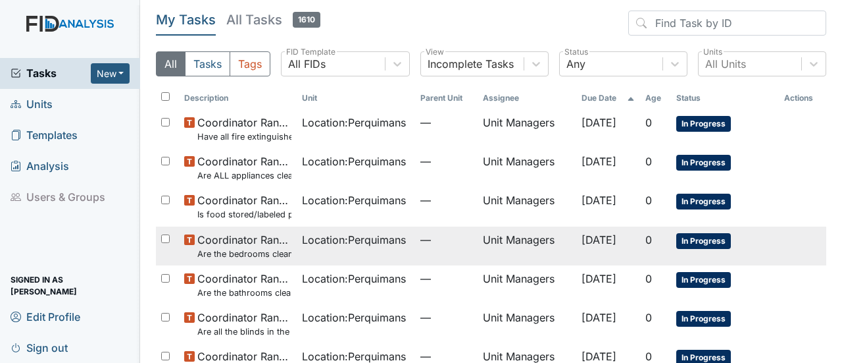
click at [713, 235] on span "In Progress" at bounding box center [703, 241] width 55 height 16
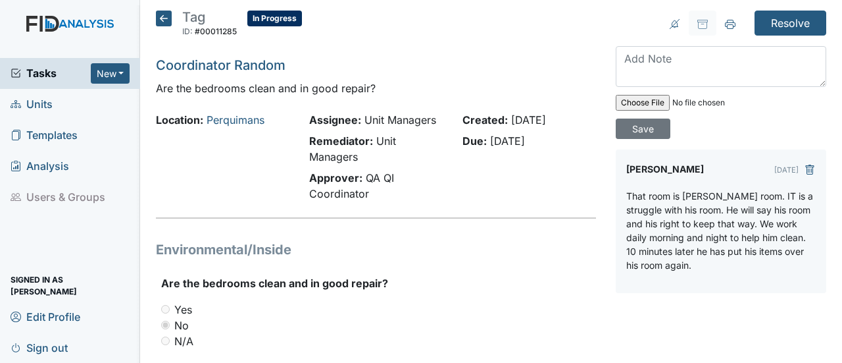
click at [156, 13] on icon at bounding box center [164, 19] width 16 height 16
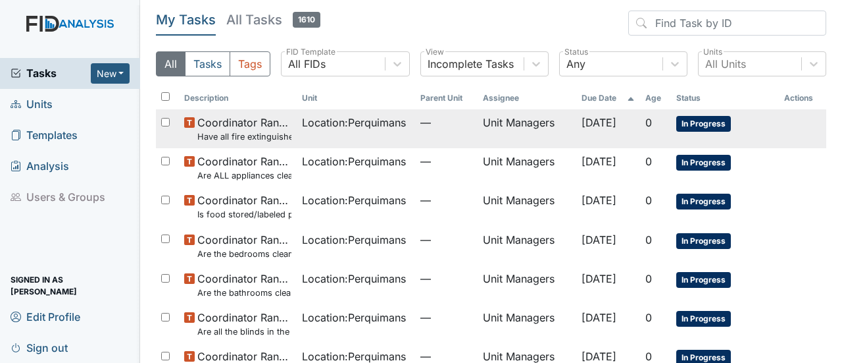
click at [702, 120] on span "In Progress" at bounding box center [703, 124] width 55 height 16
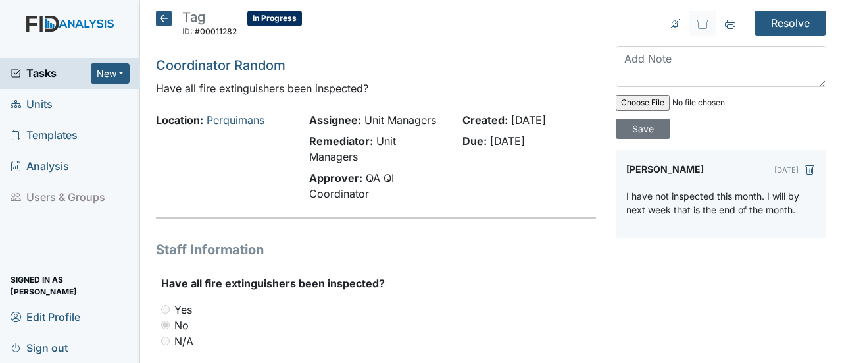
click at [163, 15] on icon at bounding box center [164, 19] width 16 height 16
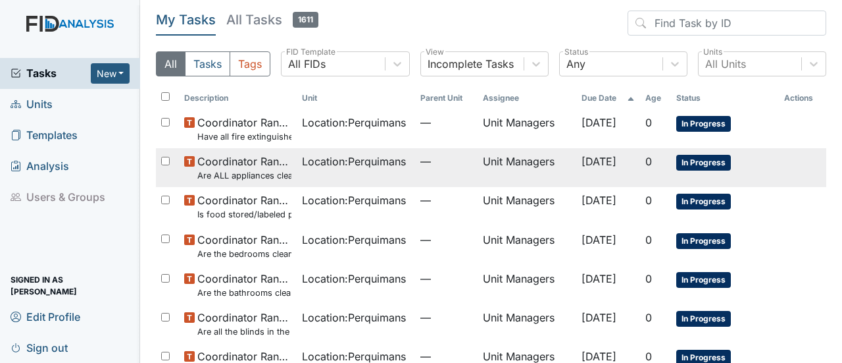
click at [685, 161] on span "In Progress" at bounding box center [703, 163] width 55 height 16
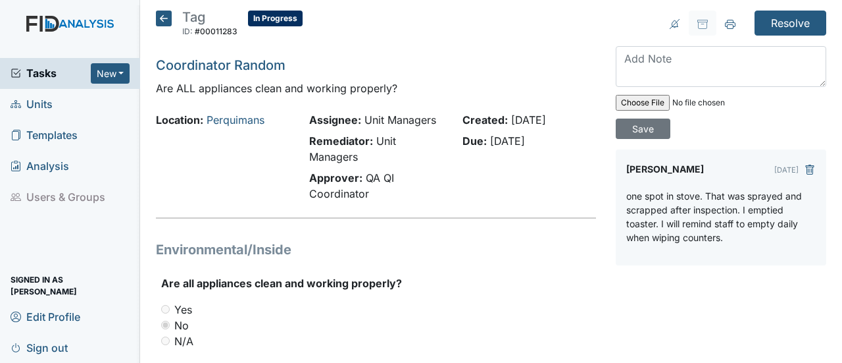
click at [160, 16] on icon at bounding box center [164, 19] width 16 height 16
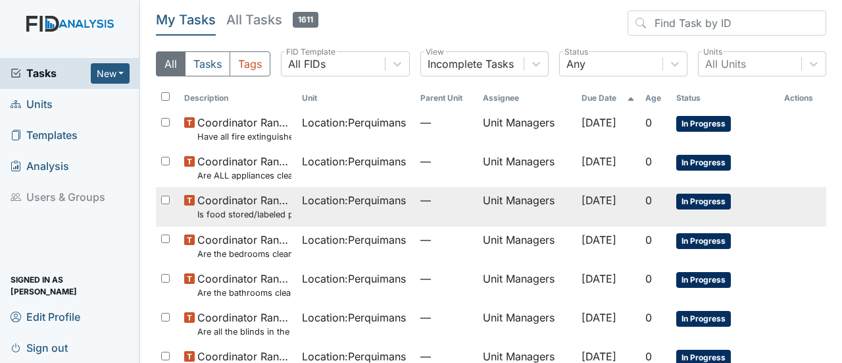
click at [713, 199] on span "In Progress" at bounding box center [703, 201] width 55 height 16
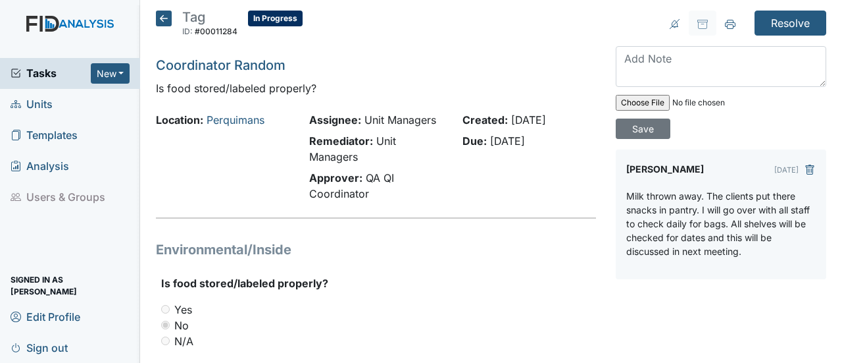
click at [162, 20] on icon at bounding box center [164, 19] width 16 height 16
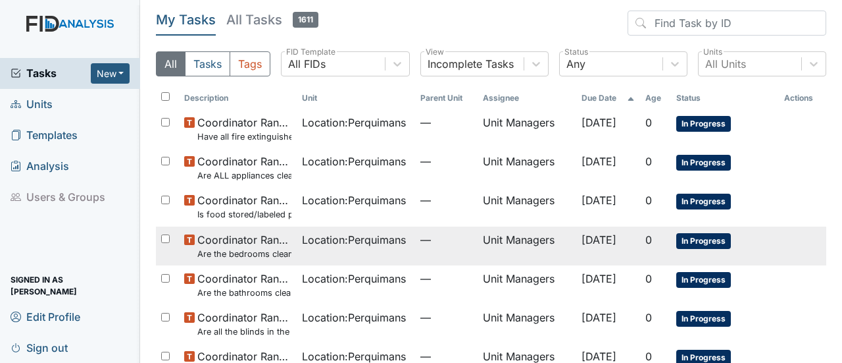
click at [712, 235] on span "In Progress" at bounding box center [703, 241] width 55 height 16
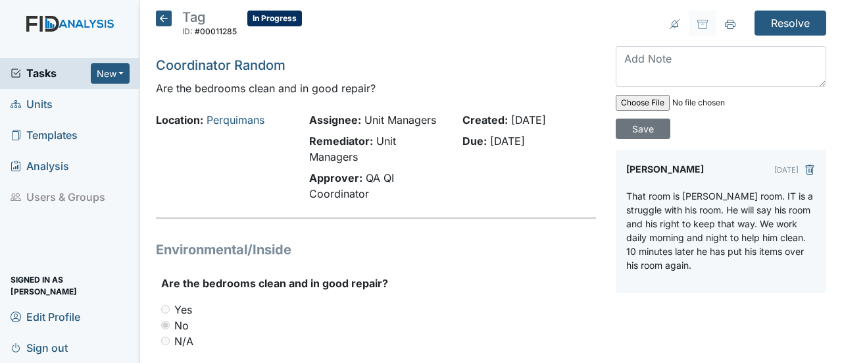
click at [166, 16] on icon at bounding box center [164, 19] width 16 height 16
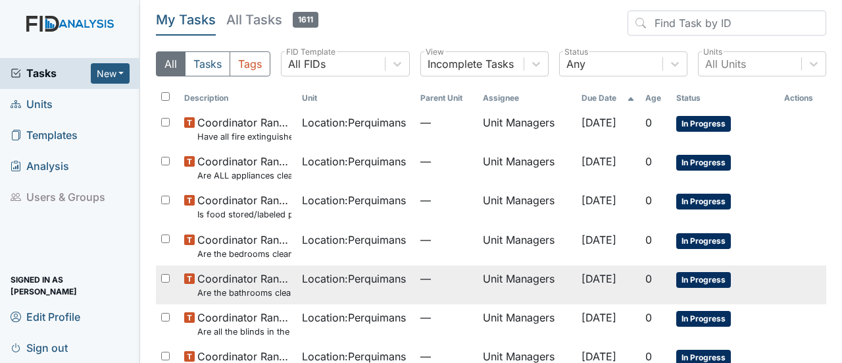
click at [722, 272] on span "In Progress" at bounding box center [703, 280] width 55 height 16
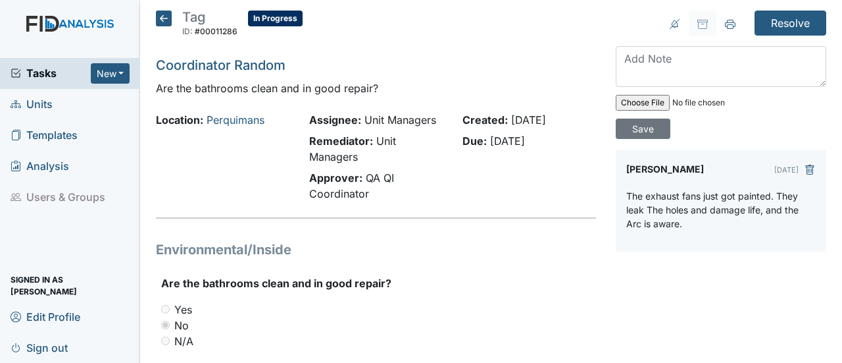
click at [162, 18] on icon at bounding box center [164, 19] width 16 height 16
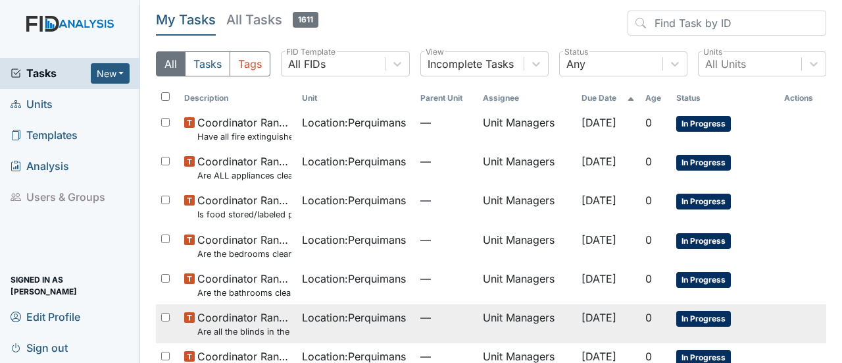
click at [718, 313] on span "In Progress" at bounding box center [703, 319] width 55 height 16
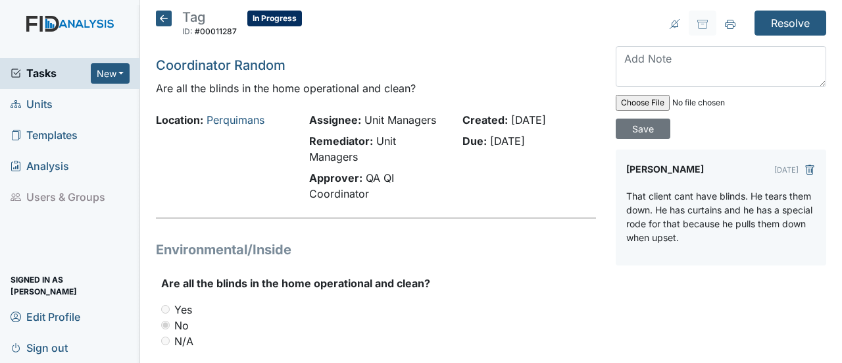
click at [163, 14] on icon at bounding box center [164, 19] width 16 height 16
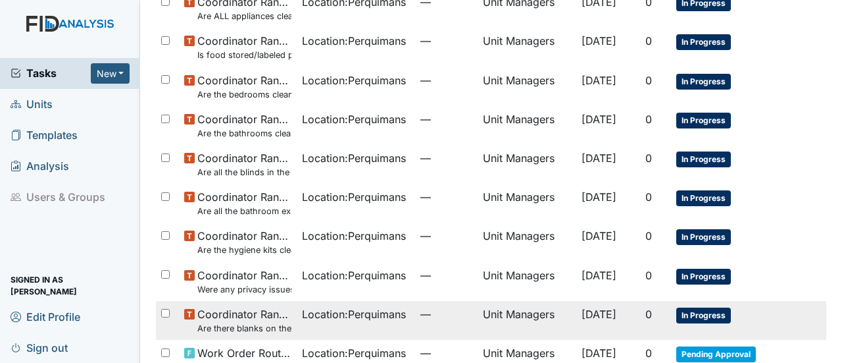
scroll to position [197, 0]
